Goal: Task Accomplishment & Management: Use online tool/utility

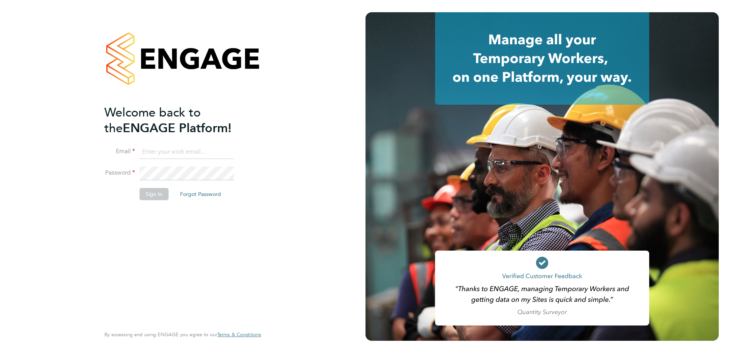
type input "kieron.ingram@cpplc.com"
click at [156, 198] on button "Sign In" at bounding box center [153, 194] width 29 height 12
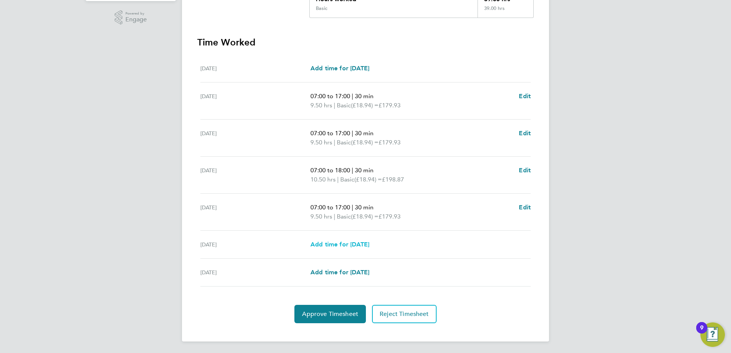
scroll to position [190, 0]
click at [321, 318] on button "Approve Timesheet" at bounding box center [329, 313] width 71 height 18
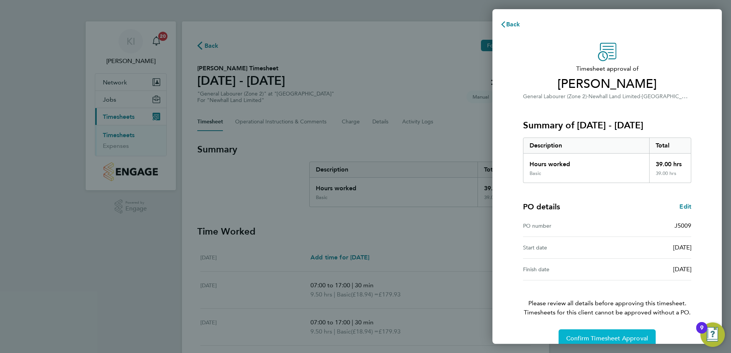
click at [610, 337] on span "Confirm Timesheet Approval" at bounding box center [607, 339] width 82 height 8
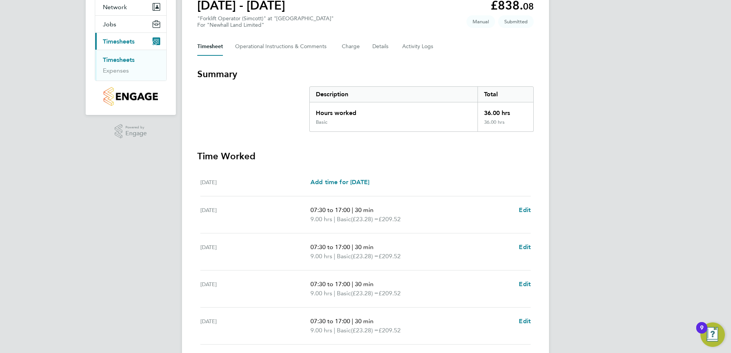
scroll to position [190, 0]
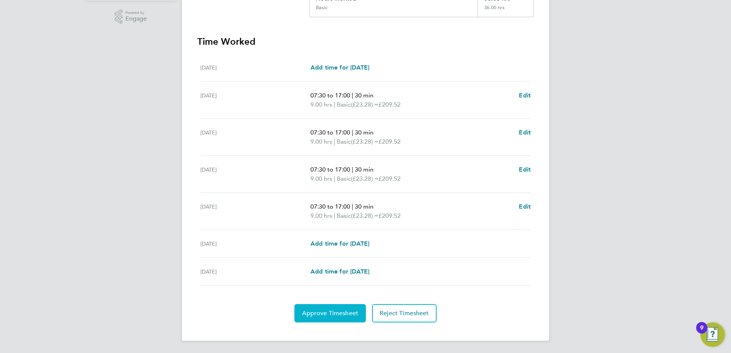
click at [358, 313] on span "Approve Timesheet" at bounding box center [330, 313] width 56 height 8
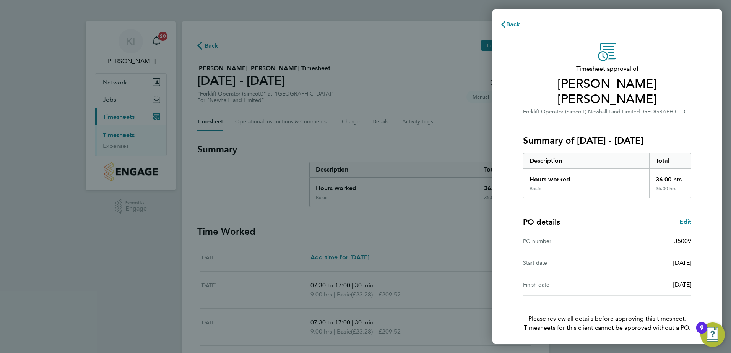
click at [603, 350] on span "Confirm Timesheet Approval" at bounding box center [607, 354] width 82 height 8
